Goal: Task Accomplishment & Management: Manage account settings

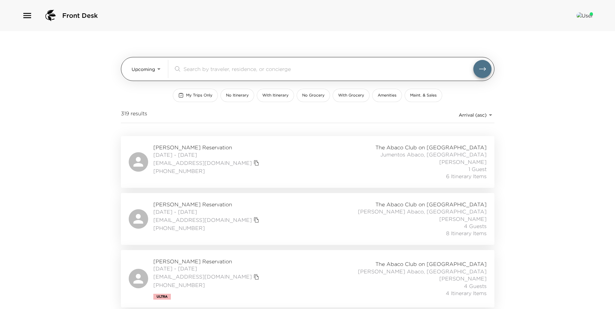
click at [144, 73] on body "Front Desk Upcoming Upcoming ​ My Trips Only No Itinerary With Itinerary No Gro…" at bounding box center [307, 154] width 615 height 309
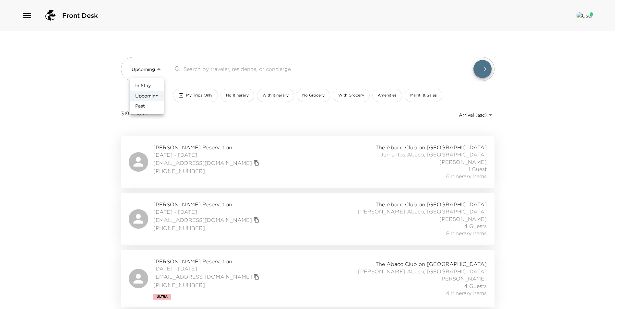
click at [153, 99] on span "Upcoming" at bounding box center [146, 96] width 23 height 6
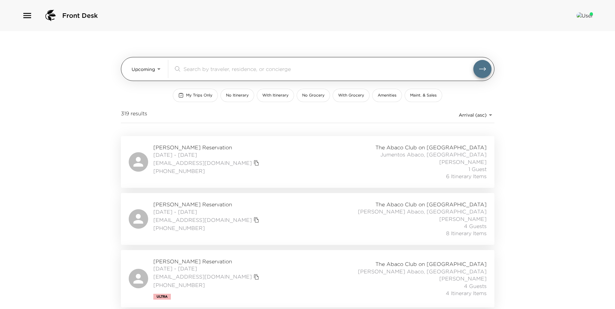
click at [222, 70] on input "search" at bounding box center [329, 68] width 290 height 7
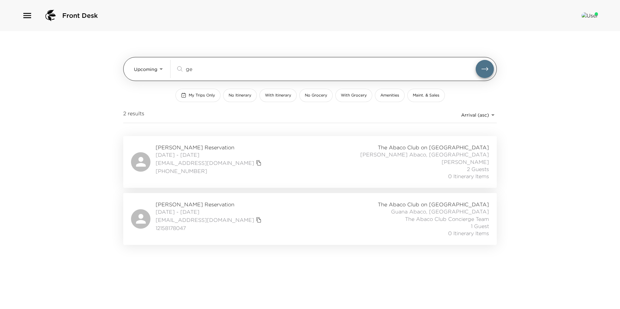
type input "g"
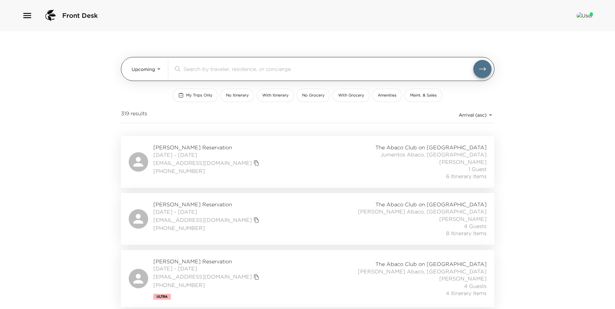
click at [143, 61] on div "Upcoming Upcoming" at bounding box center [147, 69] width 31 height 18
click at [144, 76] on div "Upcoming Upcoming" at bounding box center [147, 69] width 31 height 18
click at [148, 73] on body "Front Desk Upcoming Upcoming ​ My Trips Only No Itinerary With Itinerary No Gro…" at bounding box center [307, 154] width 615 height 309
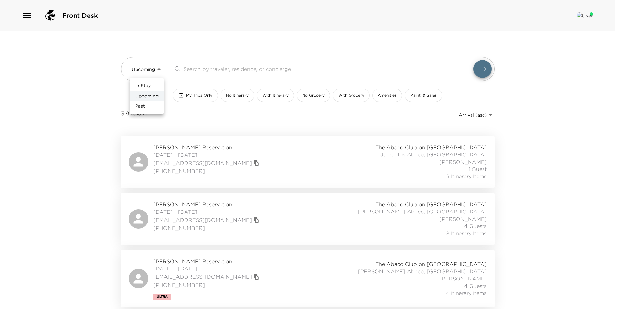
drag, startPoint x: 157, startPoint y: 103, endPoint x: 170, endPoint y: 96, distance: 15.1
click at [157, 103] on li "Past" at bounding box center [147, 106] width 34 height 10
type input "Past"
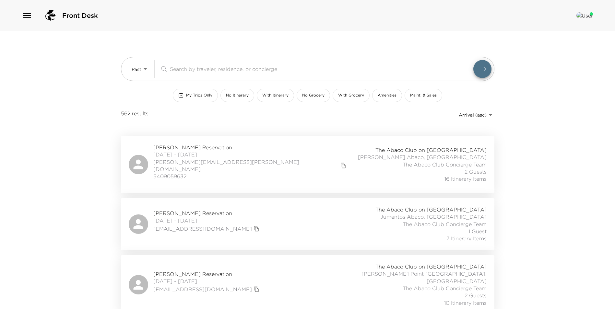
click at [193, 67] on input "search" at bounding box center [321, 68] width 303 height 7
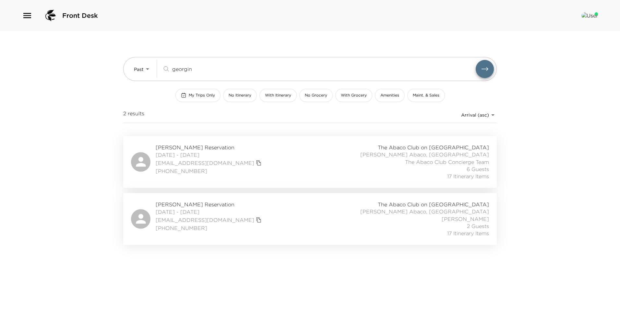
click at [339, 220] on div "Georgina Liddiard Reservation 08/19/2025 - 08/25/2025 georginaliddiard@mac.com …" at bounding box center [310, 219] width 358 height 36
drag, startPoint x: 201, startPoint y: 69, endPoint x: 120, endPoint y: 65, distance: 81.8
click at [125, 69] on div "Past Past georgin ​" at bounding box center [310, 69] width 374 height 24
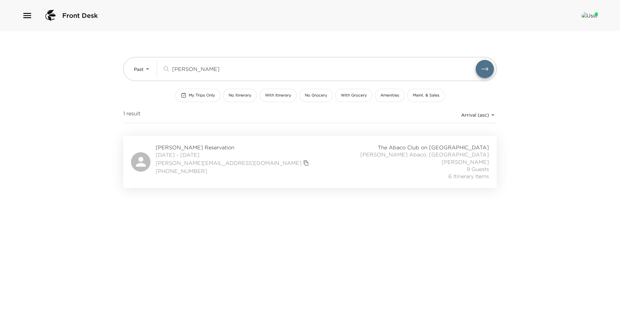
type input "ryan samp"
click at [325, 162] on div "Ryan Sampson Reservation 08/28/2025 - 09/01/2025 ryan@thedirtdog.com 813-417-59…" at bounding box center [310, 162] width 358 height 36
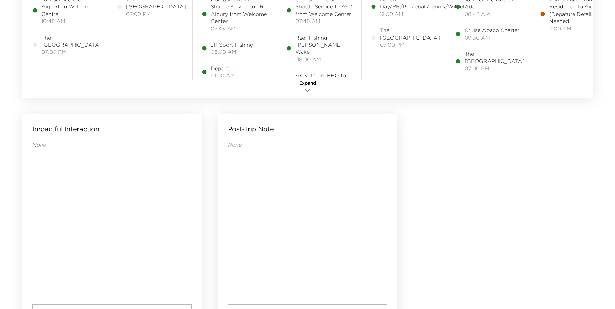
scroll to position [628, 0]
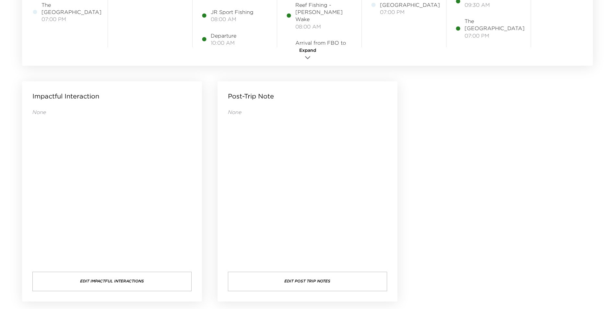
drag, startPoint x: 284, startPoint y: 284, endPoint x: 285, endPoint y: 290, distance: 6.6
click at [285, 290] on button "Edit Post Trip Notes" at bounding box center [307, 281] width 159 height 19
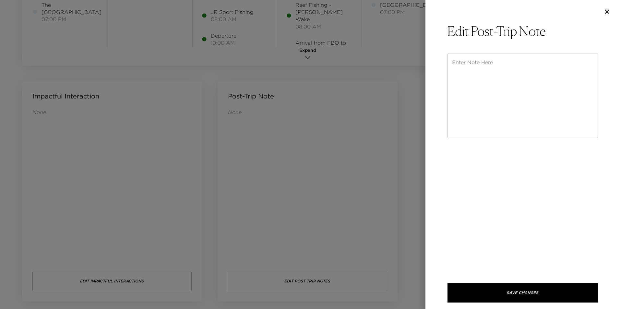
click at [485, 77] on textarea at bounding box center [522, 96] width 141 height 75
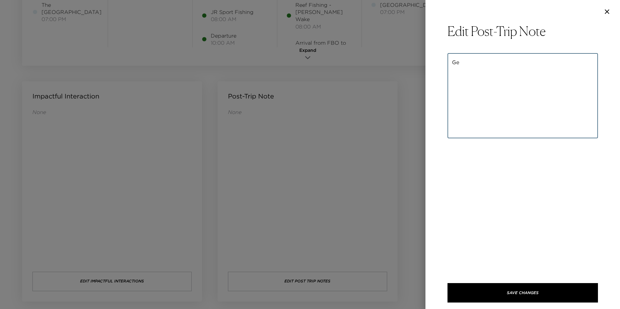
type textarea "G"
paste textarea "Georgina came down with her family for a few days. All pre-trip planning was co…"
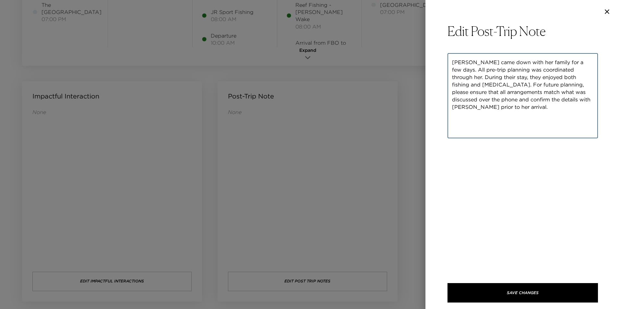
type textarea "Georgina came down with her family for a few days. All pre-trip planning was co…"
click at [498, 284] on button "Save Changes" at bounding box center [522, 292] width 150 height 19
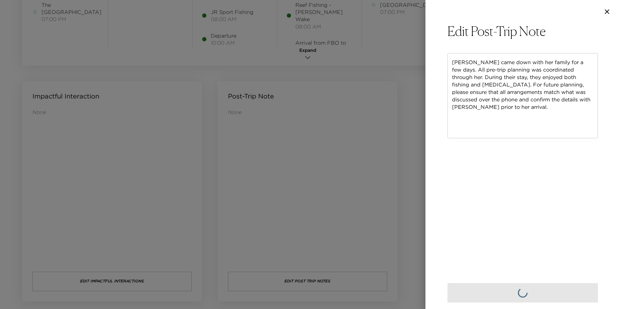
click at [285, 125] on div at bounding box center [310, 154] width 620 height 309
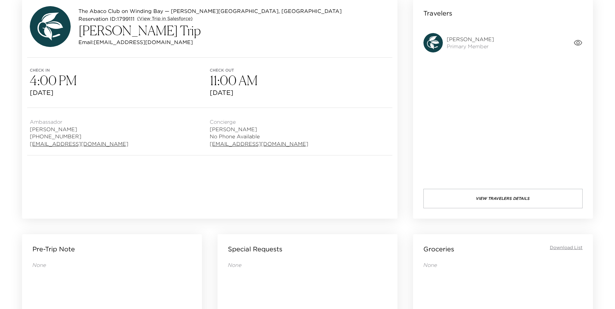
scroll to position [0, 0]
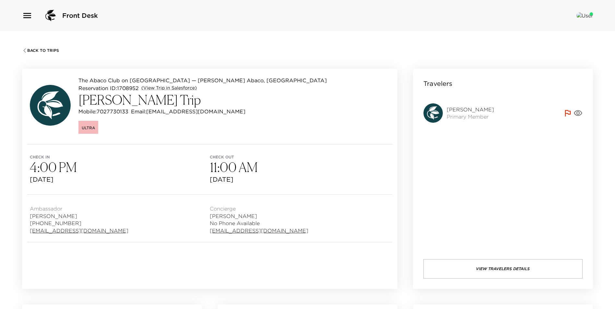
scroll to position [259, 0]
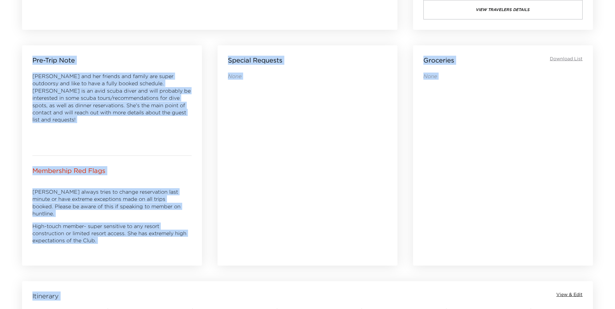
click at [242, 159] on div "None" at bounding box center [307, 160] width 159 height 175
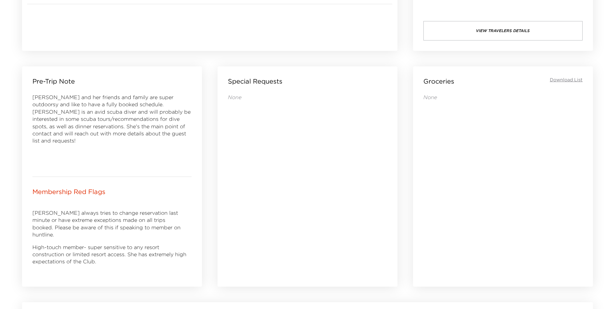
scroll to position [227, 0]
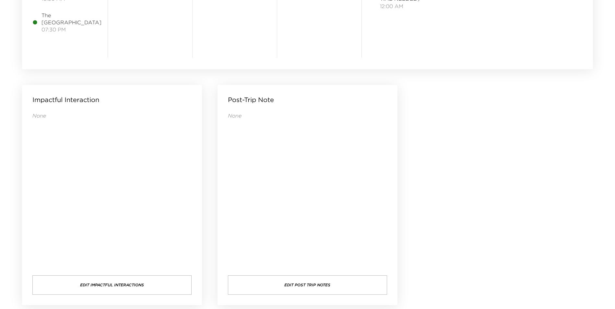
scroll to position [622, 0]
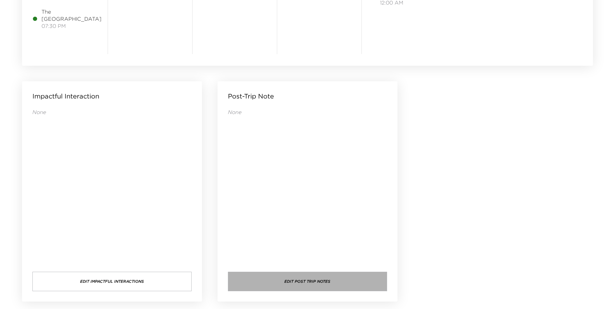
click at [313, 283] on button "Edit Post Trip Notes" at bounding box center [307, 281] width 159 height 19
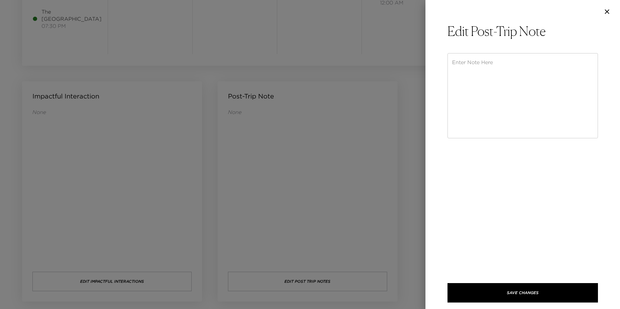
click at [484, 69] on textarea at bounding box center [522, 96] width 141 height 75
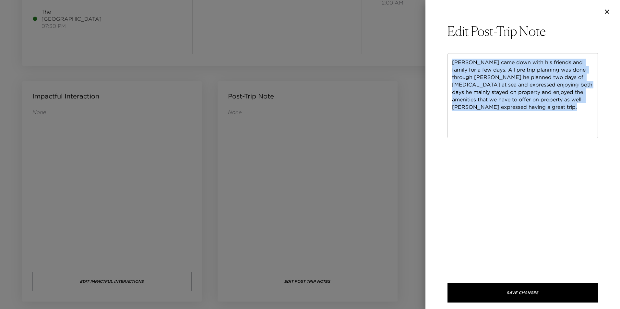
drag, startPoint x: 451, startPoint y: 63, endPoint x: 603, endPoint y: 111, distance: 159.5
click at [603, 111] on div "Edit Post-Trip Note [PERSON_NAME] came down with his friends and family for a f…" at bounding box center [522, 166] width 195 height 286
drag, startPoint x: 603, startPoint y: 111, endPoint x: 508, endPoint y: 83, distance: 99.2
copy div "[PERSON_NAME] came down with his friends and family for a few days. All pre tri…"
click at [508, 111] on textarea "[PERSON_NAME] came down with his friends and family for a few days. All pre tri…" at bounding box center [522, 96] width 141 height 75
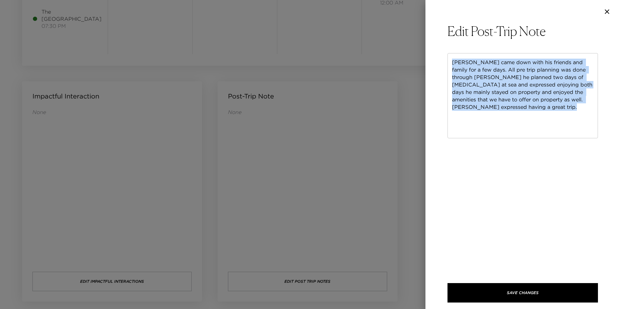
click at [509, 109] on textarea "[PERSON_NAME] came down with his friends and family for a few days. All pre tri…" at bounding box center [522, 96] width 141 height 75
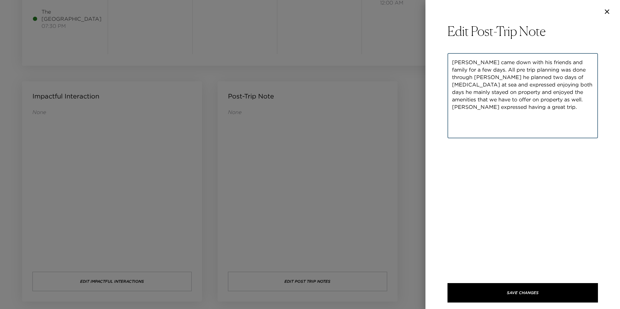
drag, startPoint x: 570, startPoint y: 103, endPoint x: 470, endPoint y: 60, distance: 109.7
click at [470, 60] on textarea "[PERSON_NAME] came down with his friends and family for a few days. All pre tri…" at bounding box center [522, 96] width 141 height 75
type textarea "[PERSON_NAME] cat trip."
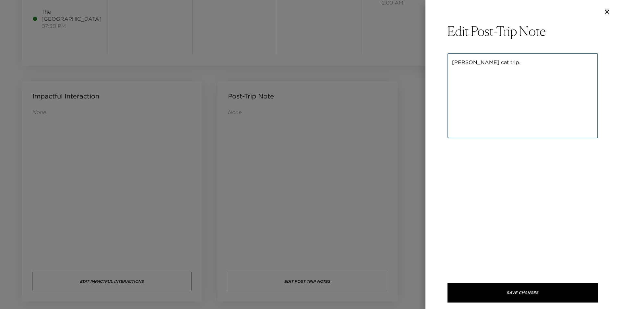
drag, startPoint x: 432, startPoint y: 66, endPoint x: 405, endPoint y: 67, distance: 26.9
click at [392, 67] on div "Edit Post-Trip Note [PERSON_NAME] cat trip. x ​ Save Changes" at bounding box center [310, 154] width 620 height 309
paste textarea "[PERSON_NAME] came down with his friends and family for a few days. All pre-tri…"
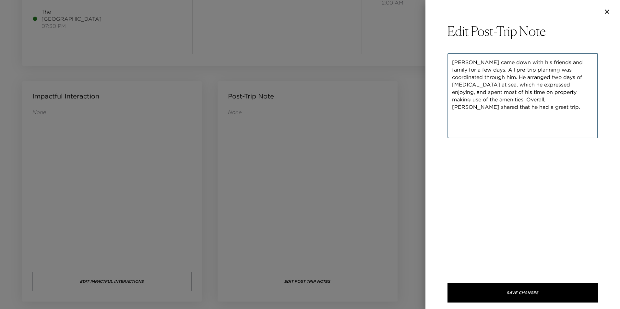
type textarea "[PERSON_NAME] came down with his friends and family for a few days. All pre-tri…"
click at [551, 285] on button "Save Changes" at bounding box center [522, 292] width 150 height 19
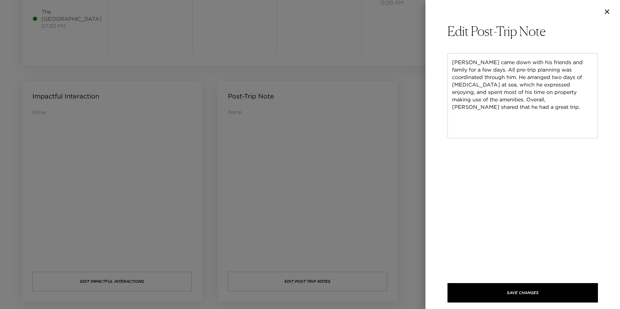
click at [282, 71] on div at bounding box center [310, 154] width 620 height 309
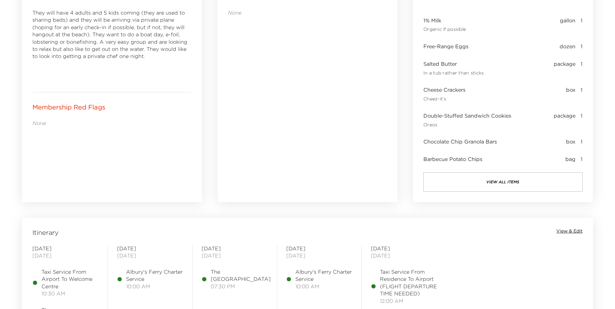
scroll to position [265, 0]
